Goal: Information Seeking & Learning: Compare options

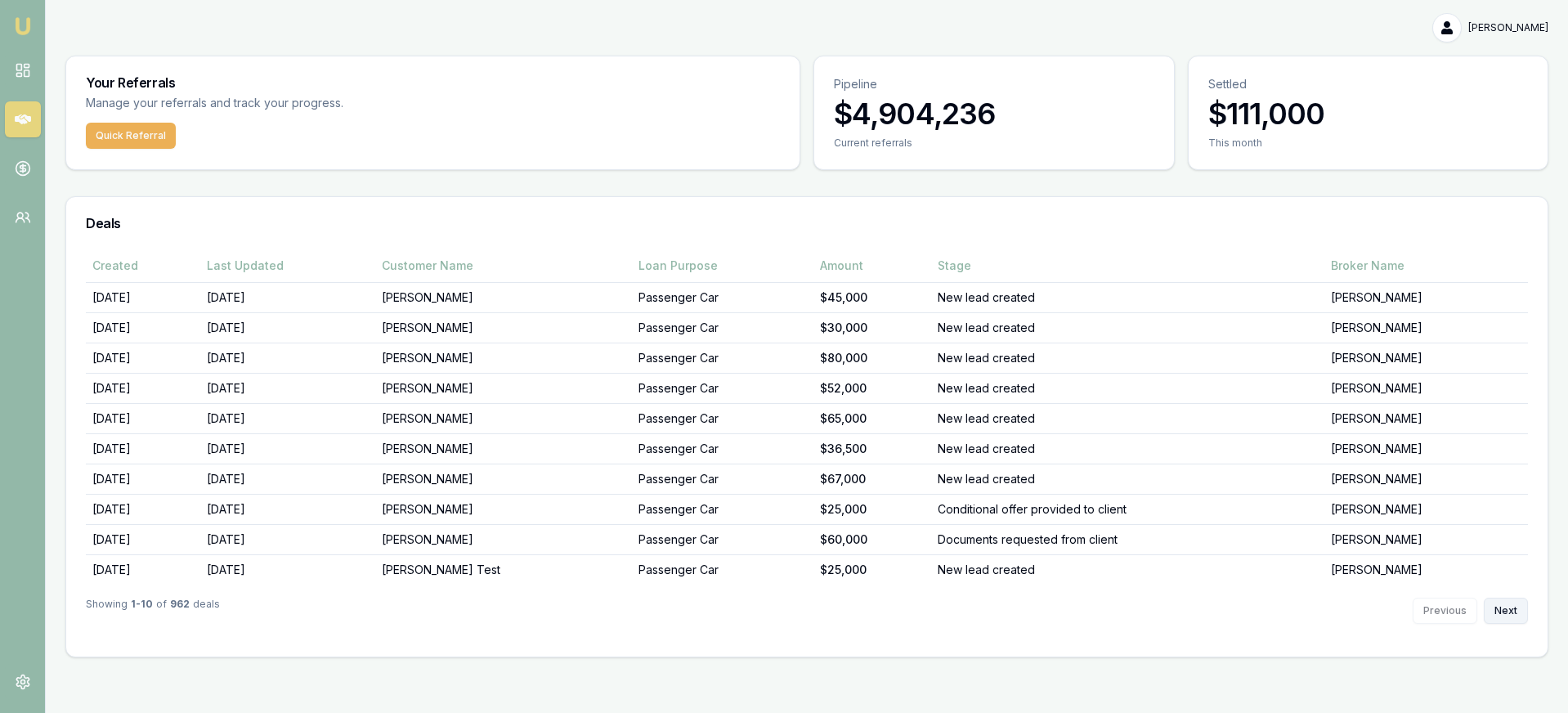
click at [1506, 601] on button "Next" at bounding box center [1506, 611] width 44 height 26
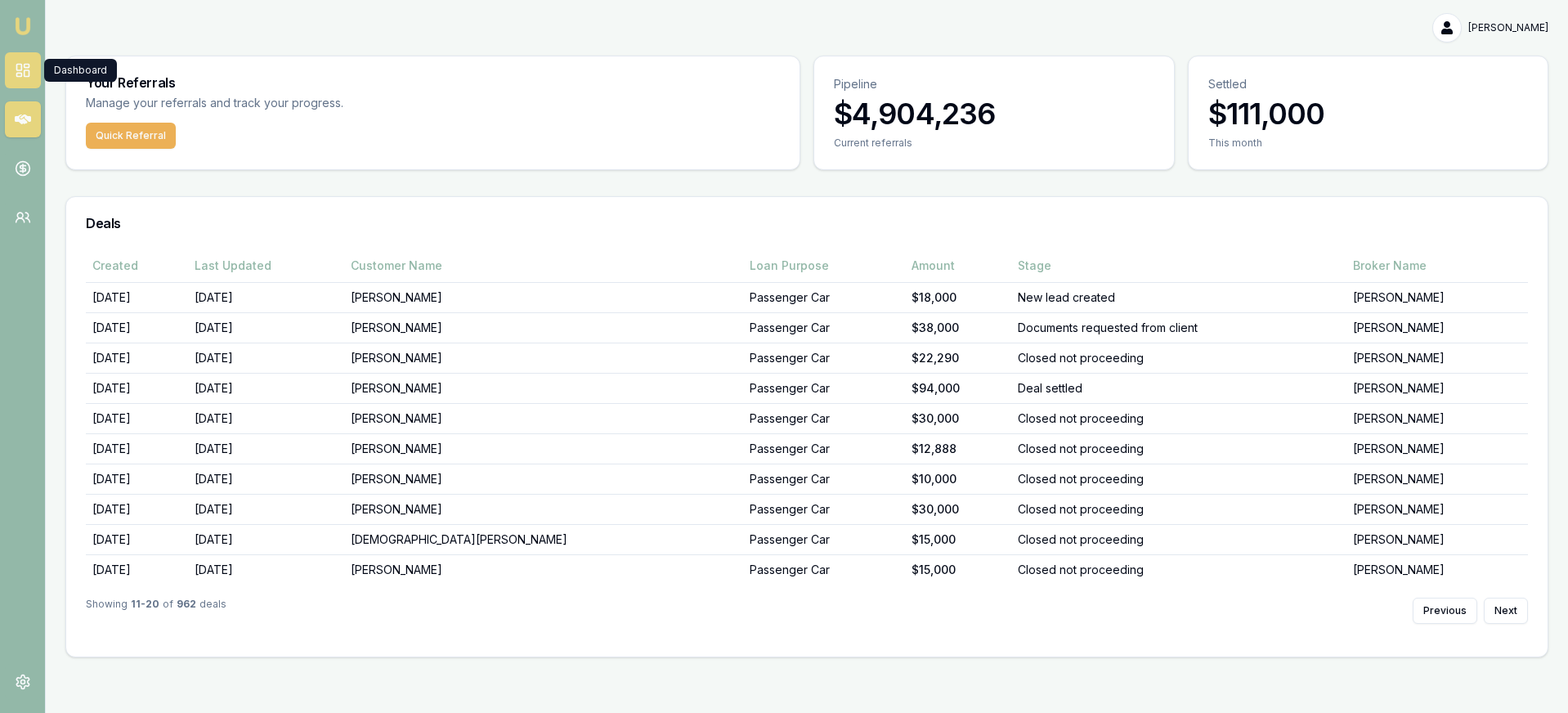
click at [28, 76] on rect at bounding box center [26, 73] width 5 height 7
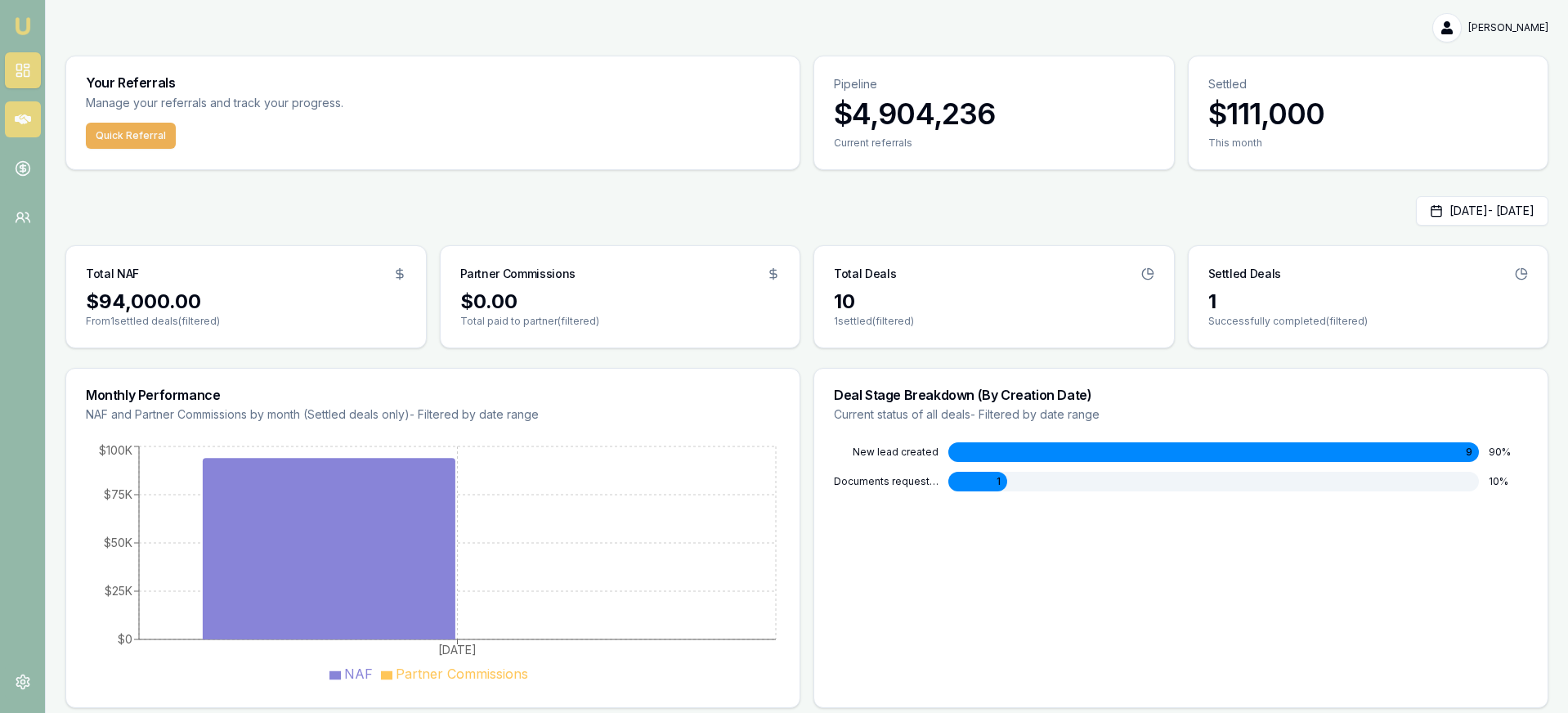
click at [30, 121] on link at bounding box center [23, 120] width 36 height 36
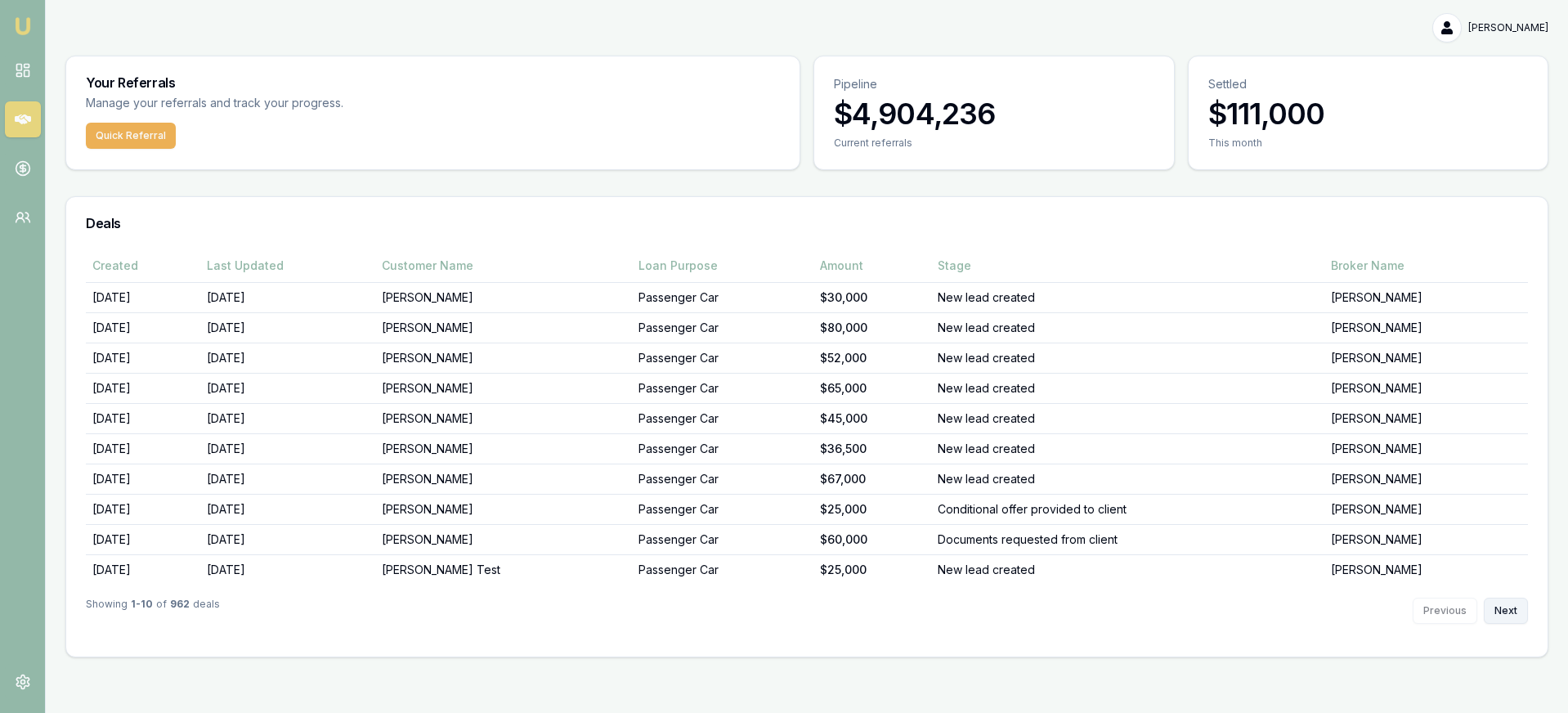
click at [1507, 613] on button "Next" at bounding box center [1506, 611] width 44 height 26
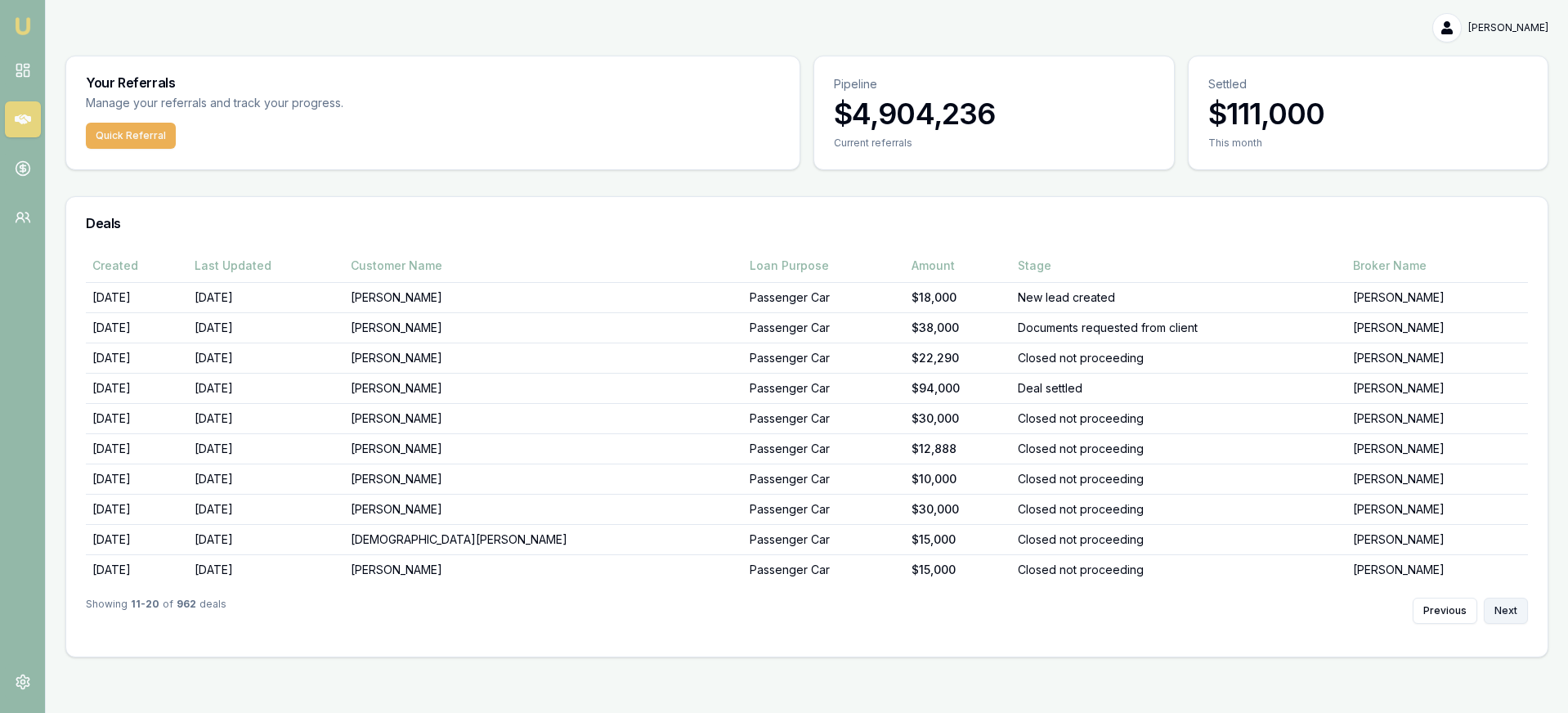
click at [1498, 599] on button "Next" at bounding box center [1506, 611] width 44 height 26
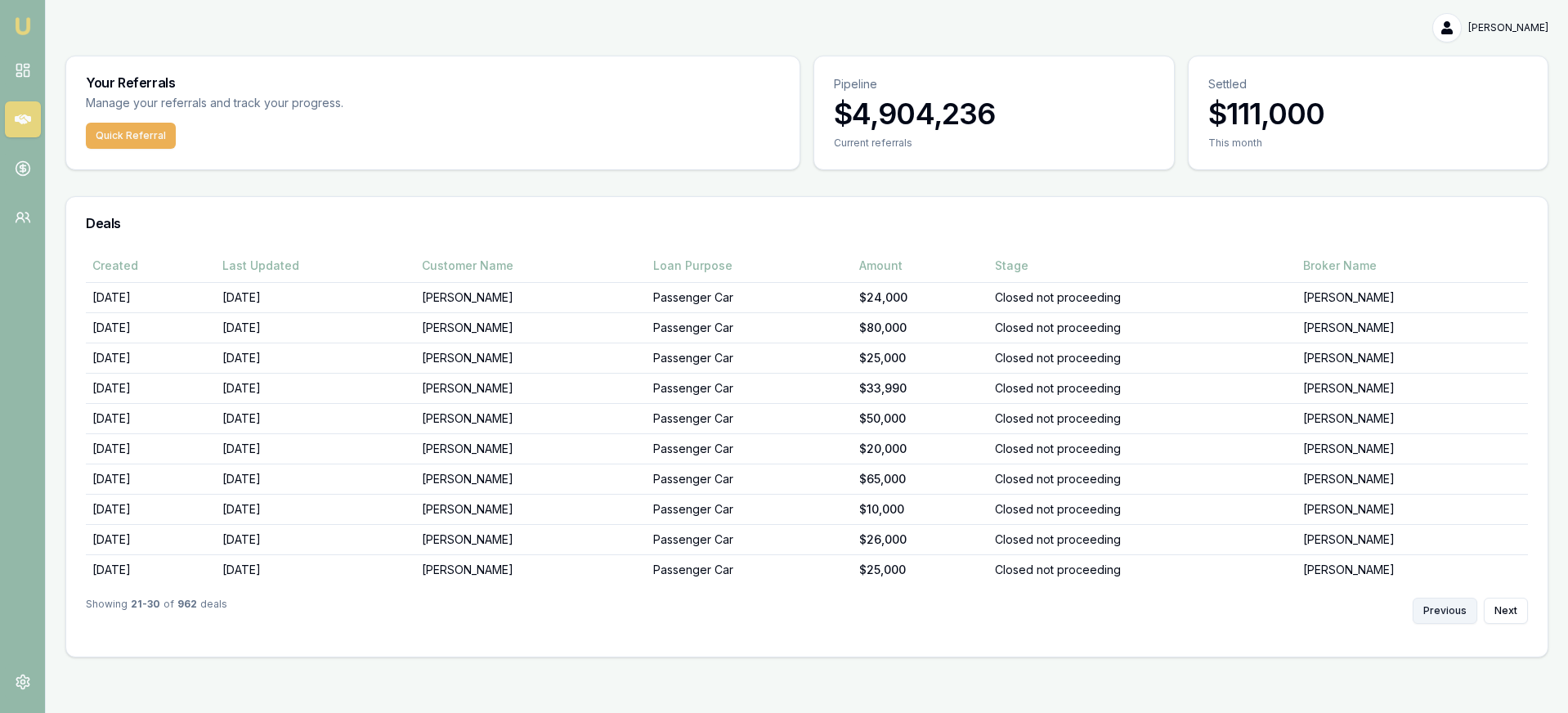
click at [1463, 604] on button "Previous" at bounding box center [1444, 611] width 64 height 26
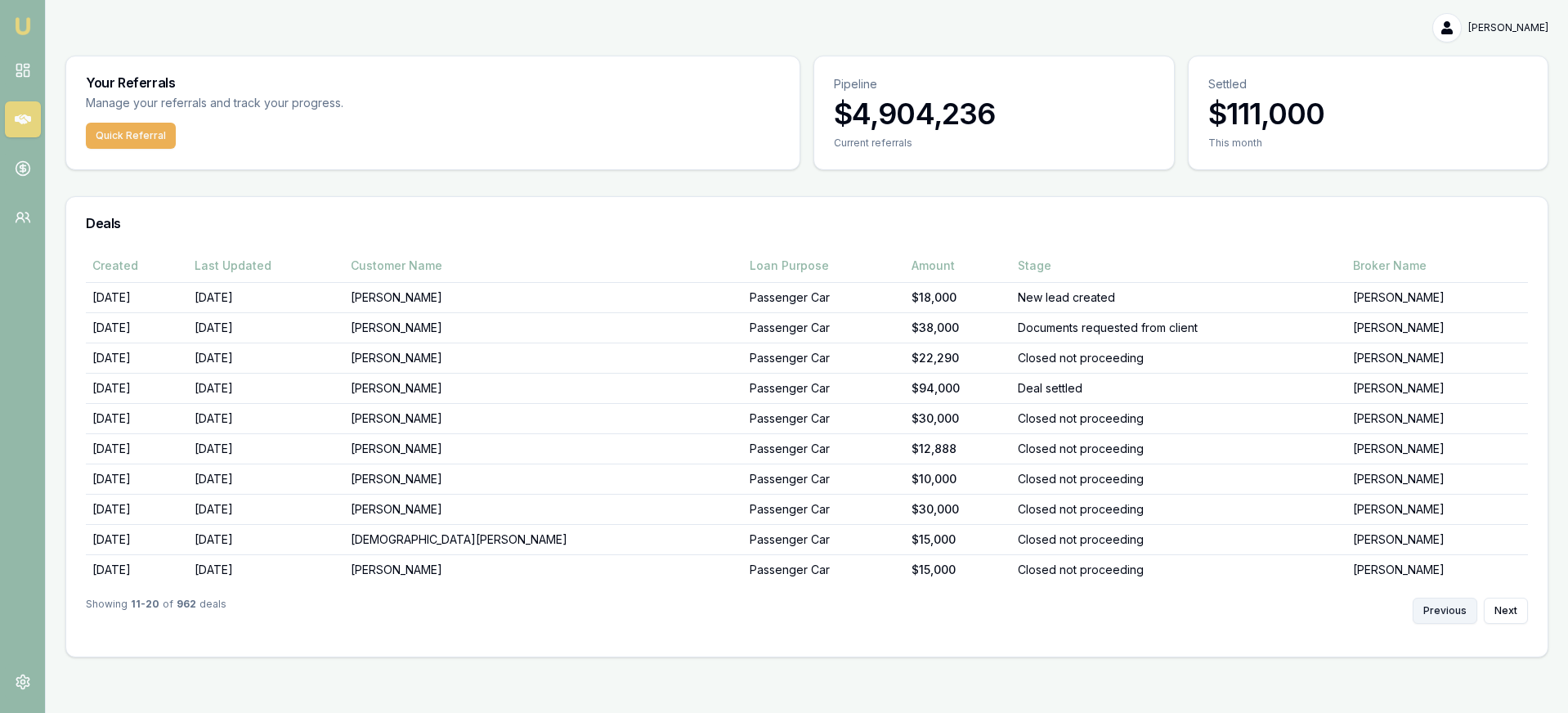
click at [1463, 604] on button "Previous" at bounding box center [1444, 611] width 64 height 26
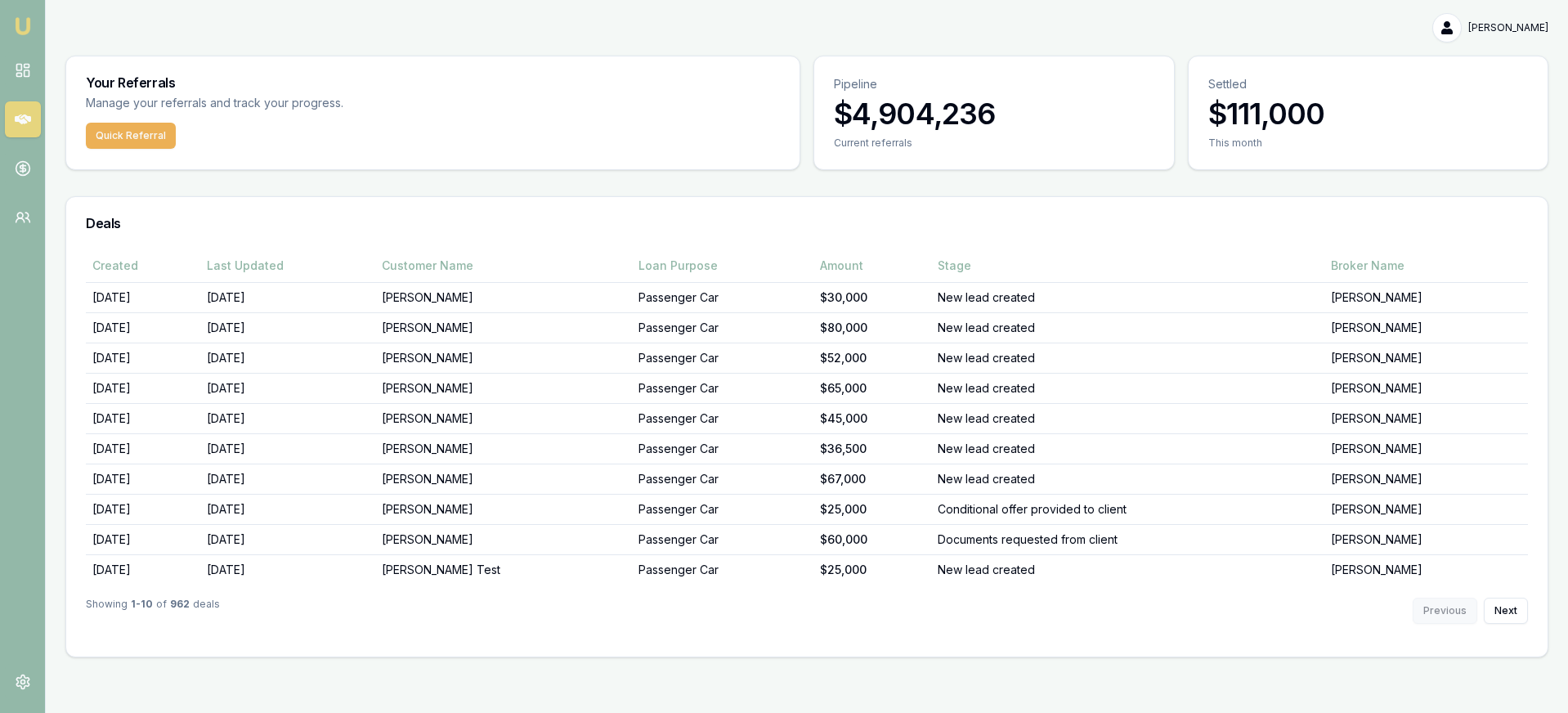
click at [1463, 604] on div "Previous Next" at bounding box center [1470, 611] width 115 height 26
click at [1496, 604] on button "Next" at bounding box center [1506, 611] width 44 height 26
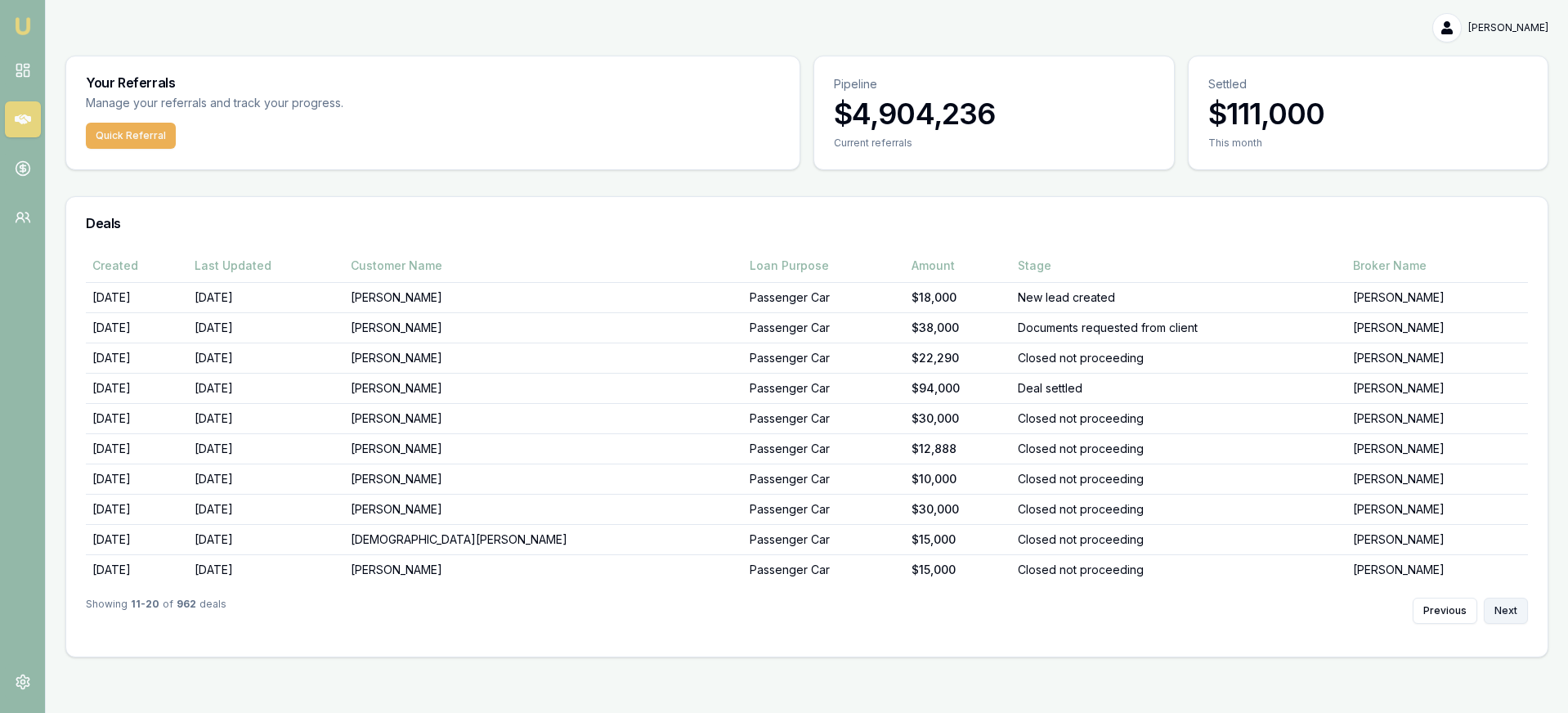
click at [1496, 604] on button "Next" at bounding box center [1506, 611] width 44 height 26
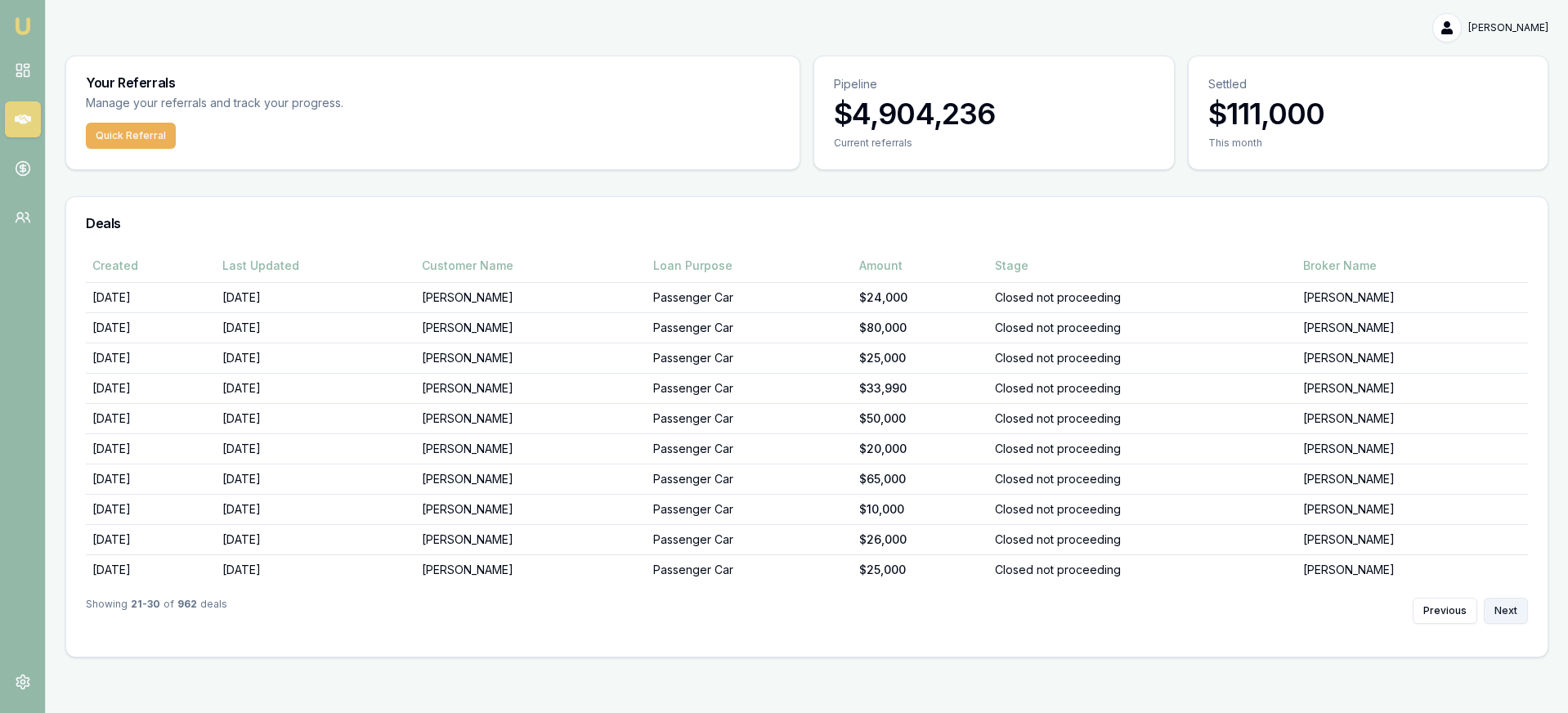
click at [1496, 604] on button "Next" at bounding box center [1506, 611] width 44 height 26
click at [1459, 608] on button "Previous" at bounding box center [1444, 611] width 64 height 26
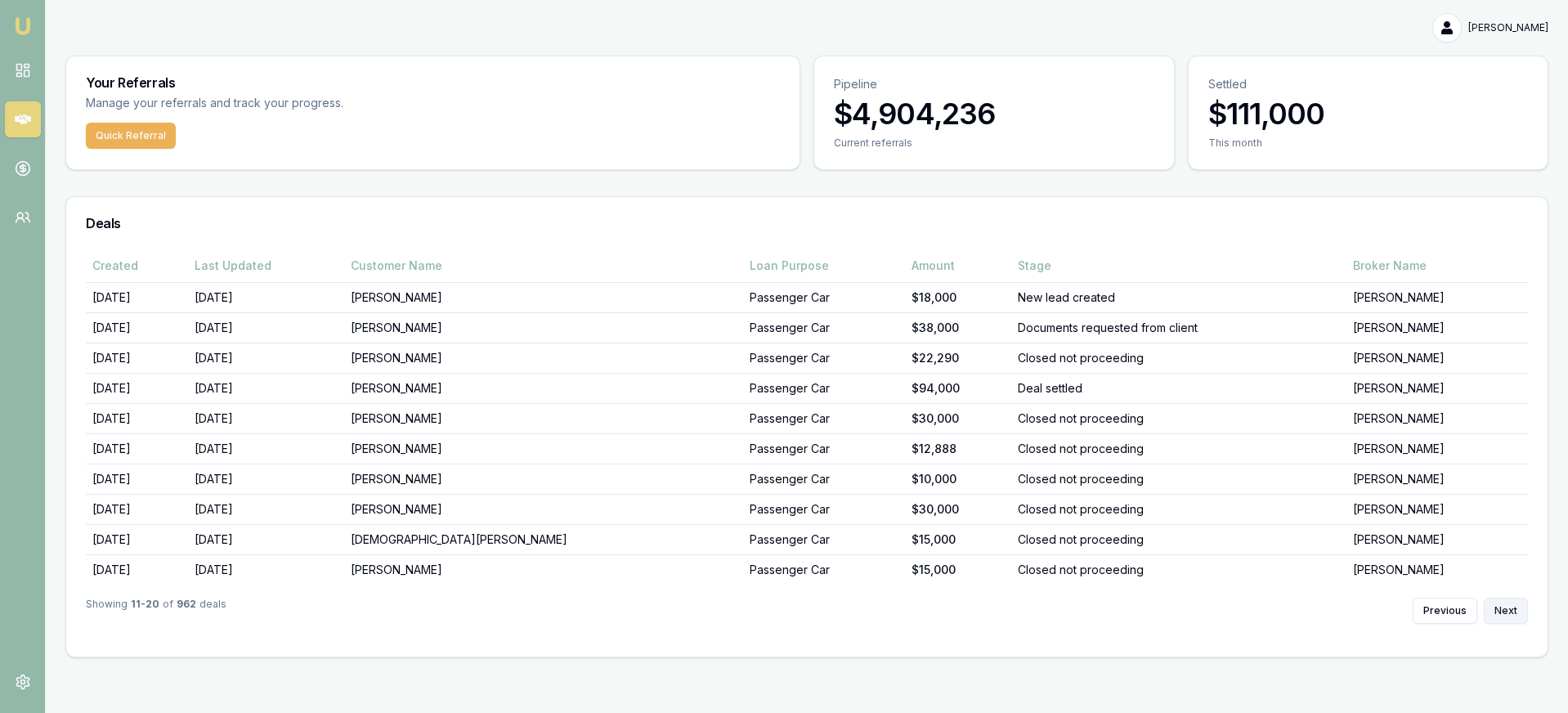
click at [1498, 608] on button "Next" at bounding box center [1506, 611] width 44 height 26
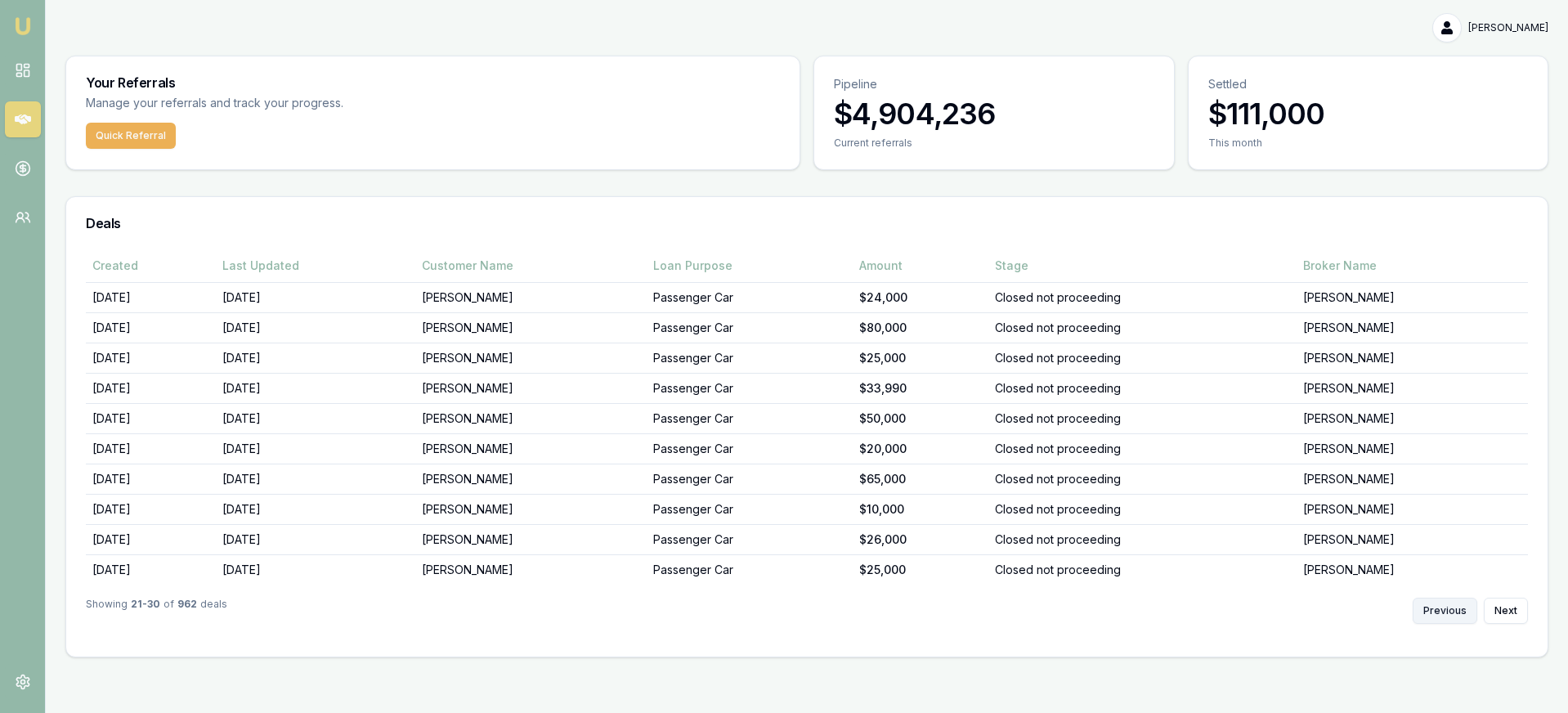
click at [1427, 608] on button "Previous" at bounding box center [1444, 611] width 64 height 26
